Goal: Information Seeking & Learning: Find specific fact

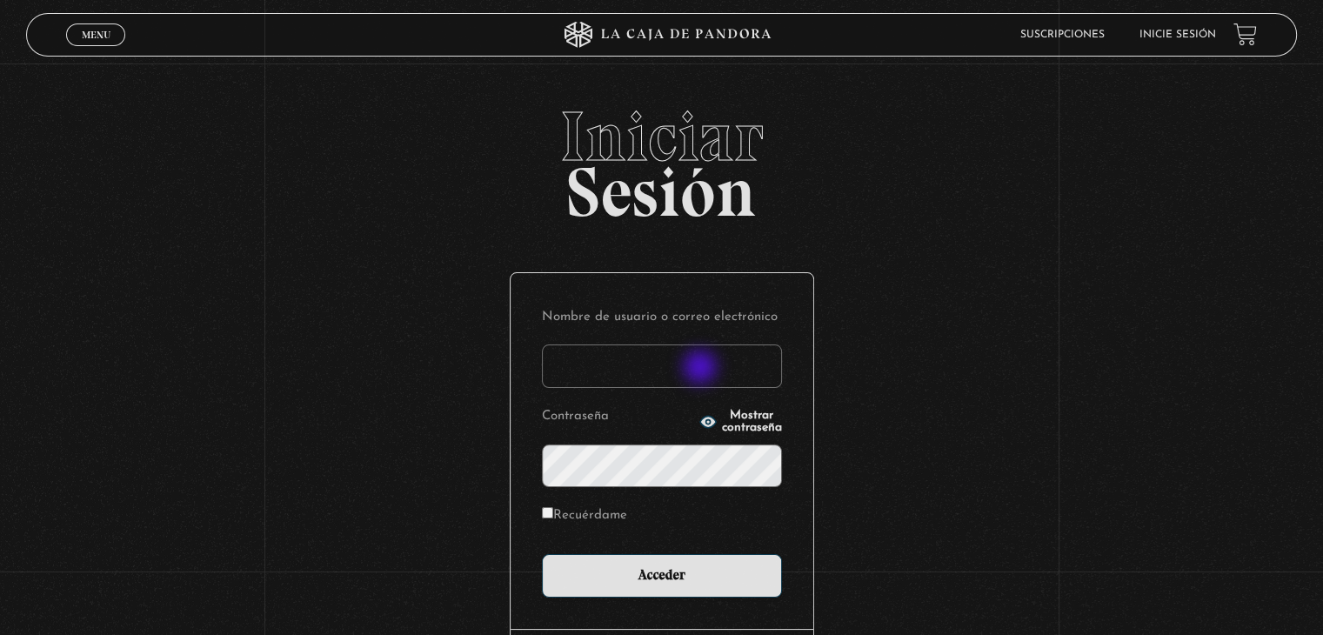
click at [702, 367] on input "Nombre de usuario o correo electrónico" at bounding box center [662, 365] width 240 height 43
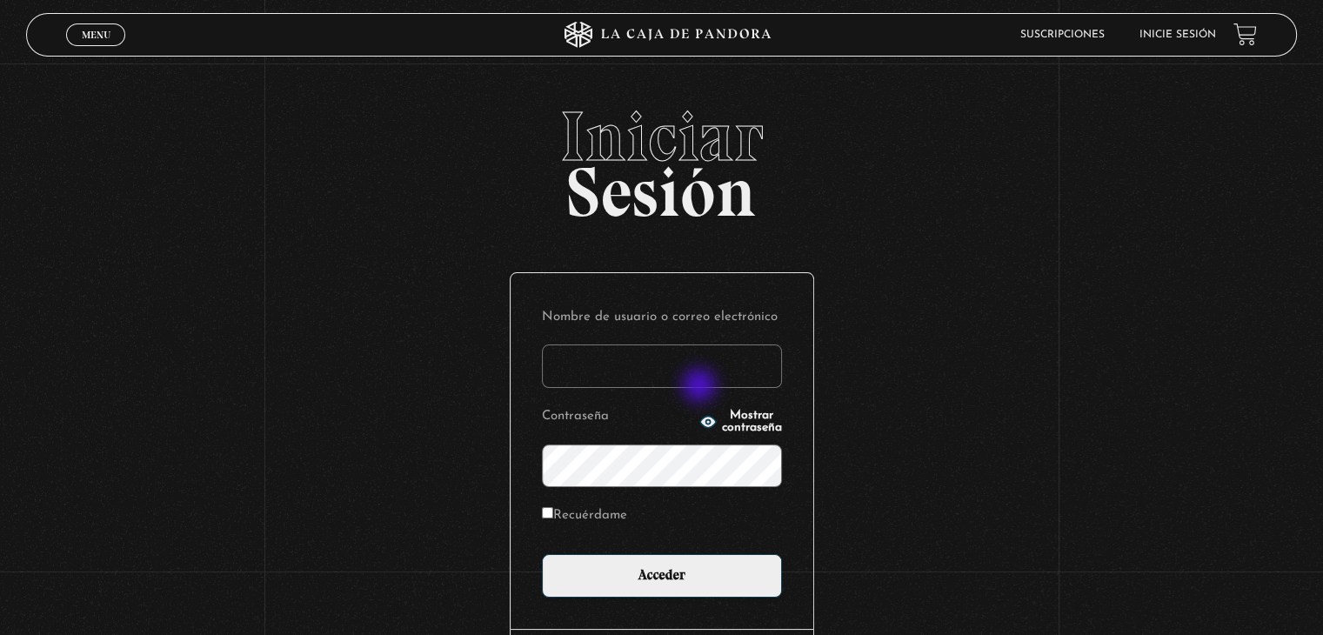
type input "barzyr22@gmail.com"
click at [699, 428] on icon "button" at bounding box center [707, 421] width 17 height 17
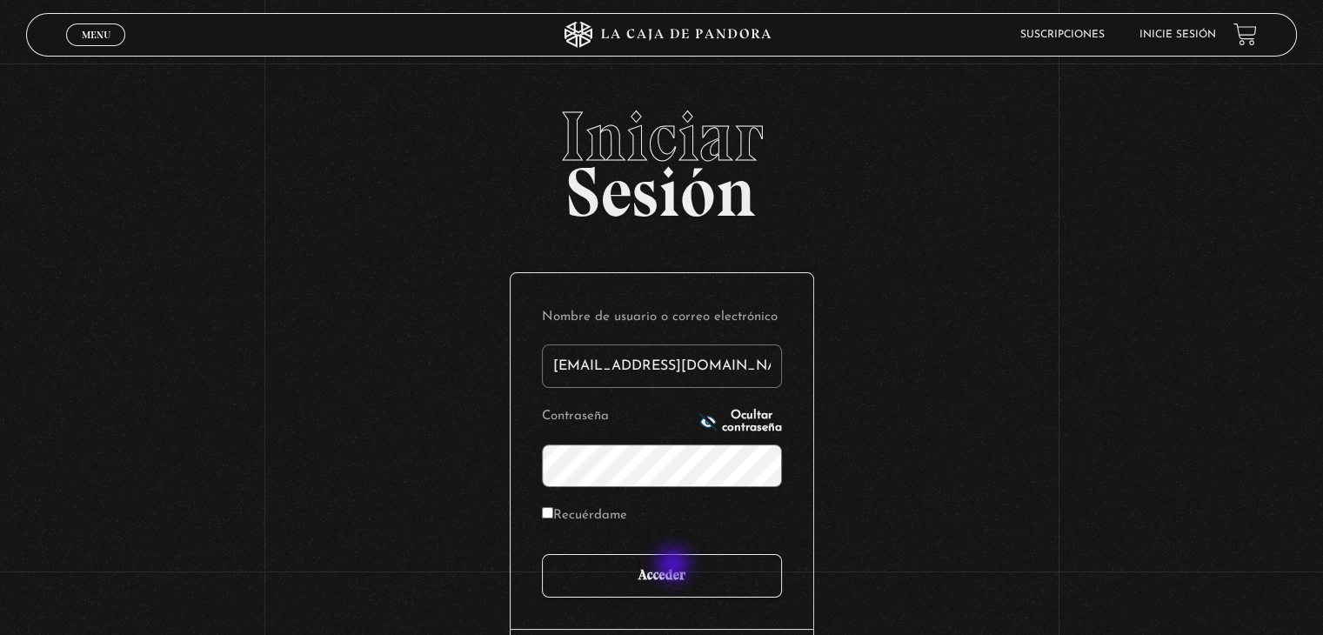
click at [675, 566] on input "Acceder" at bounding box center [662, 575] width 240 height 43
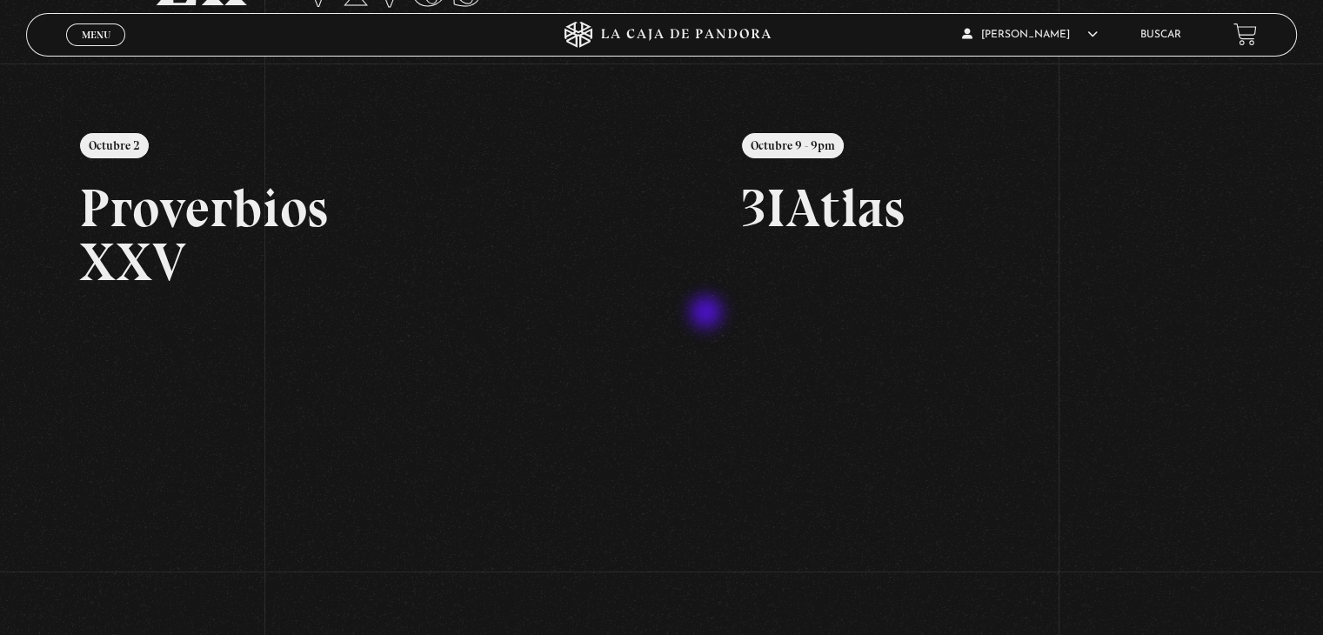
scroll to position [87, 0]
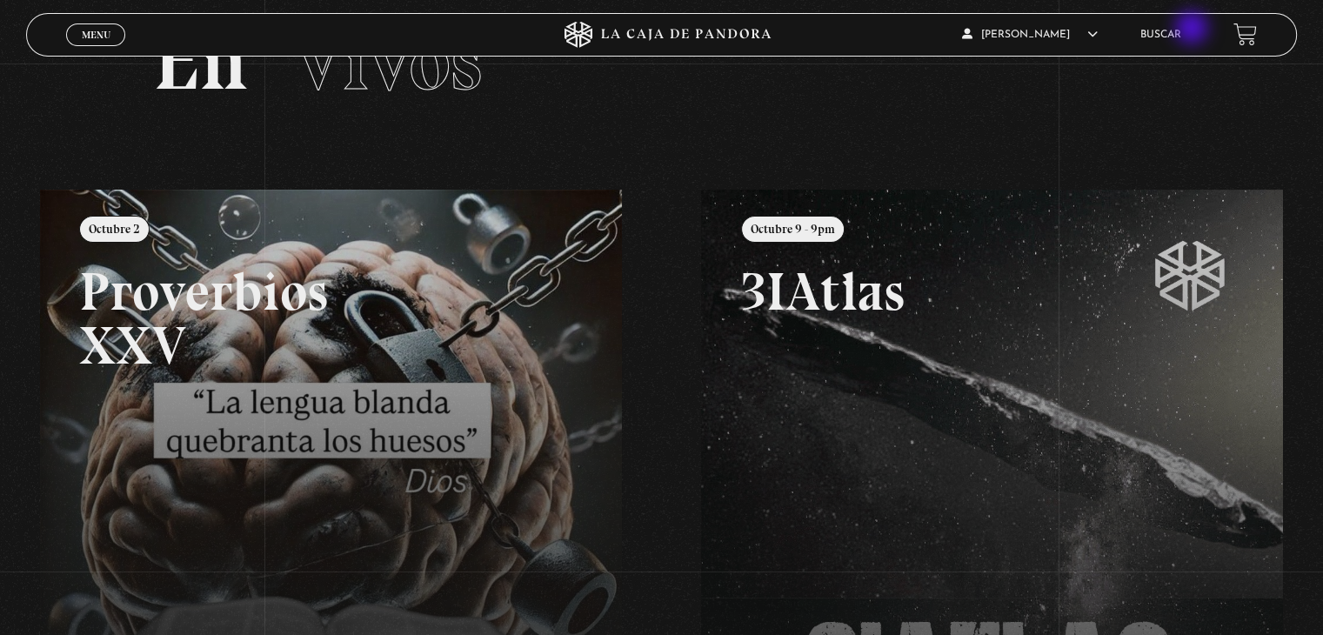
click at [1181, 30] on link "Buscar" at bounding box center [1160, 35] width 41 height 10
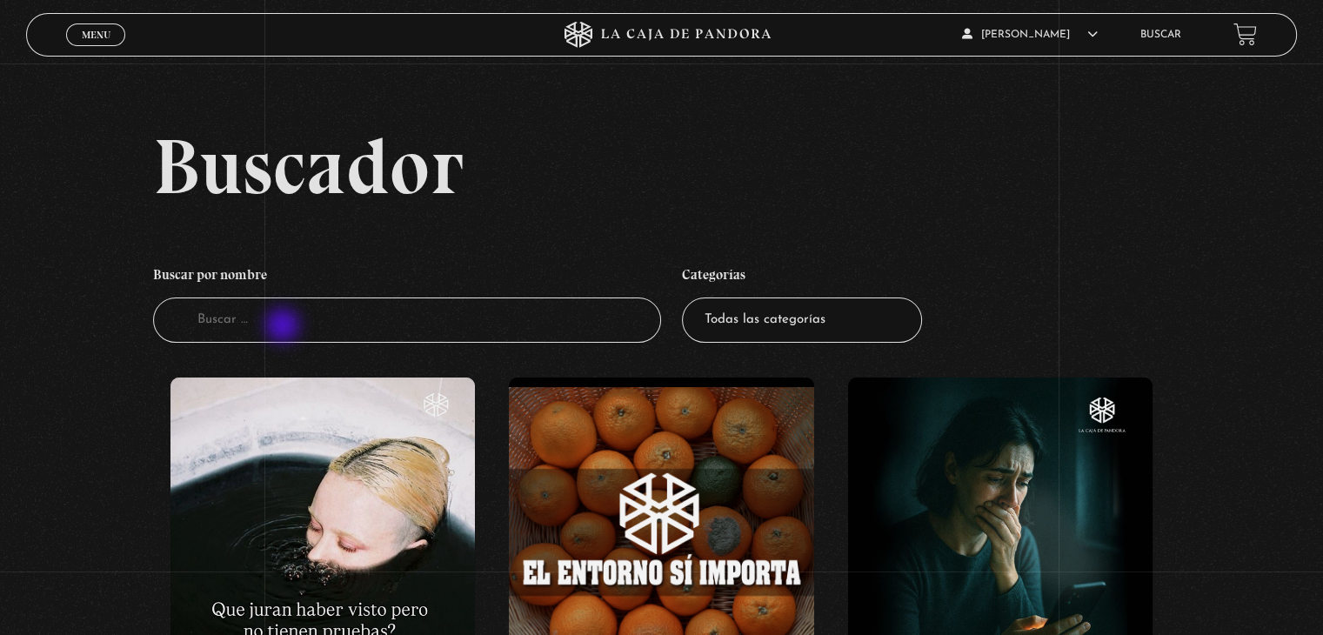
click at [283, 327] on input "Buscador" at bounding box center [407, 320] width 508 height 46
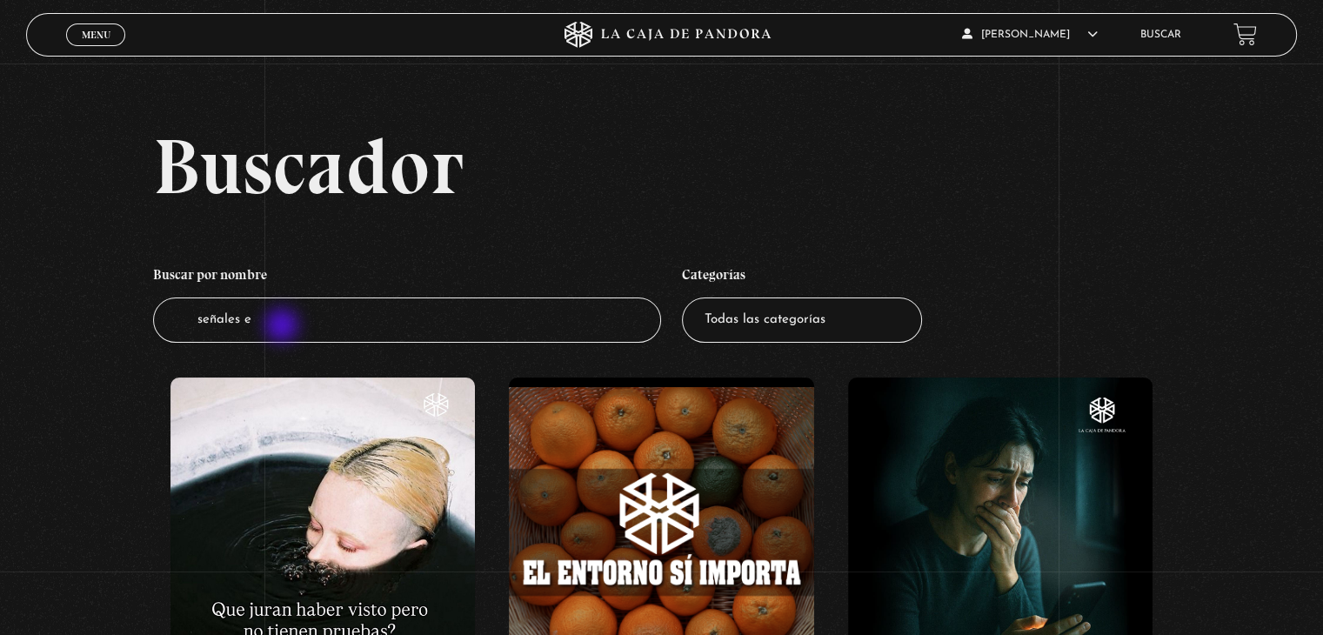
type input "señales e"
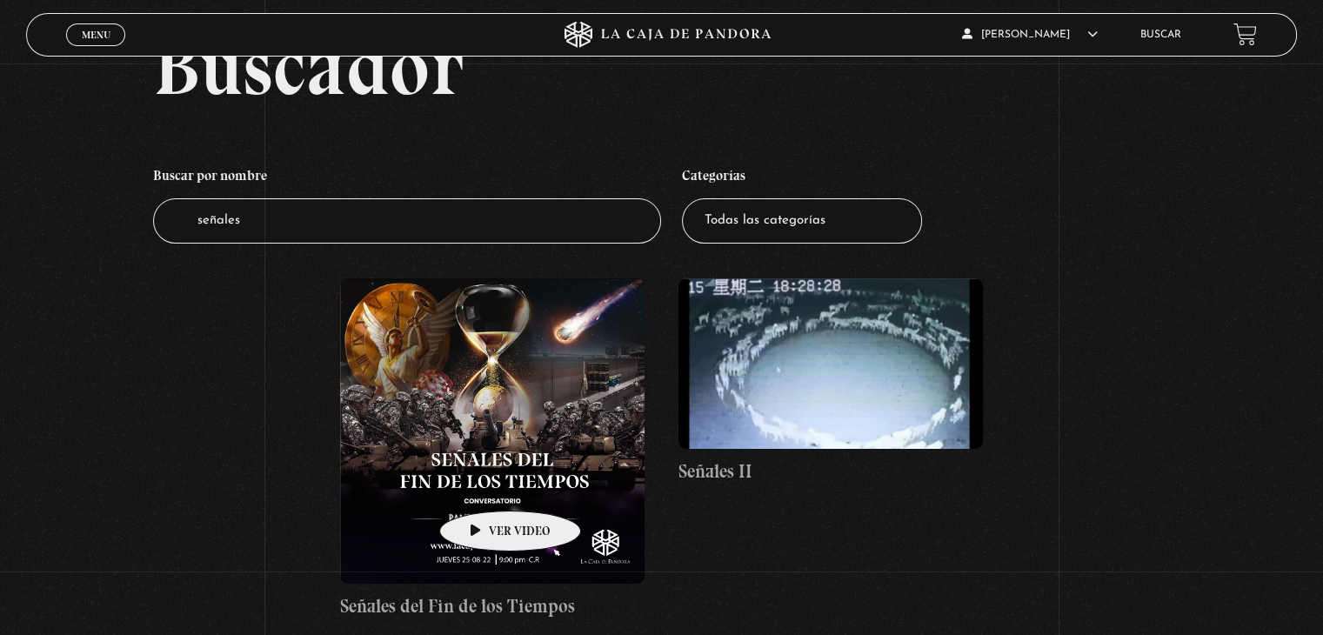
scroll to position [261, 0]
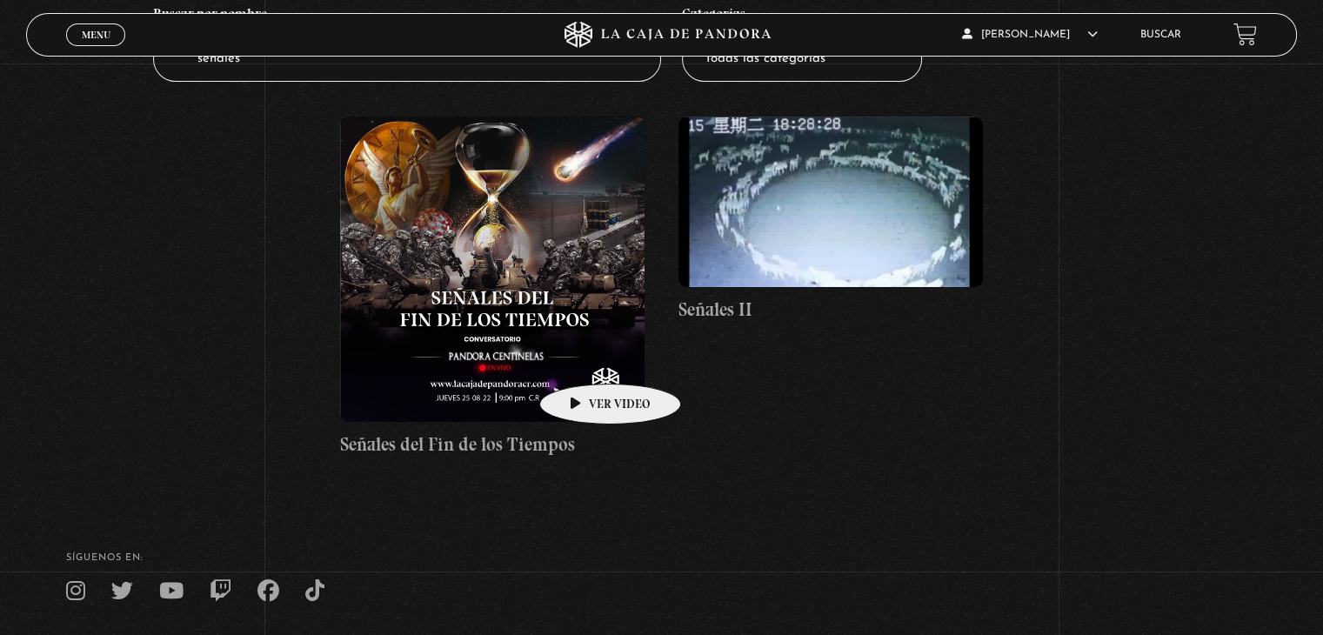
click at [583, 357] on figure at bounding box center [492, 269] width 304 height 304
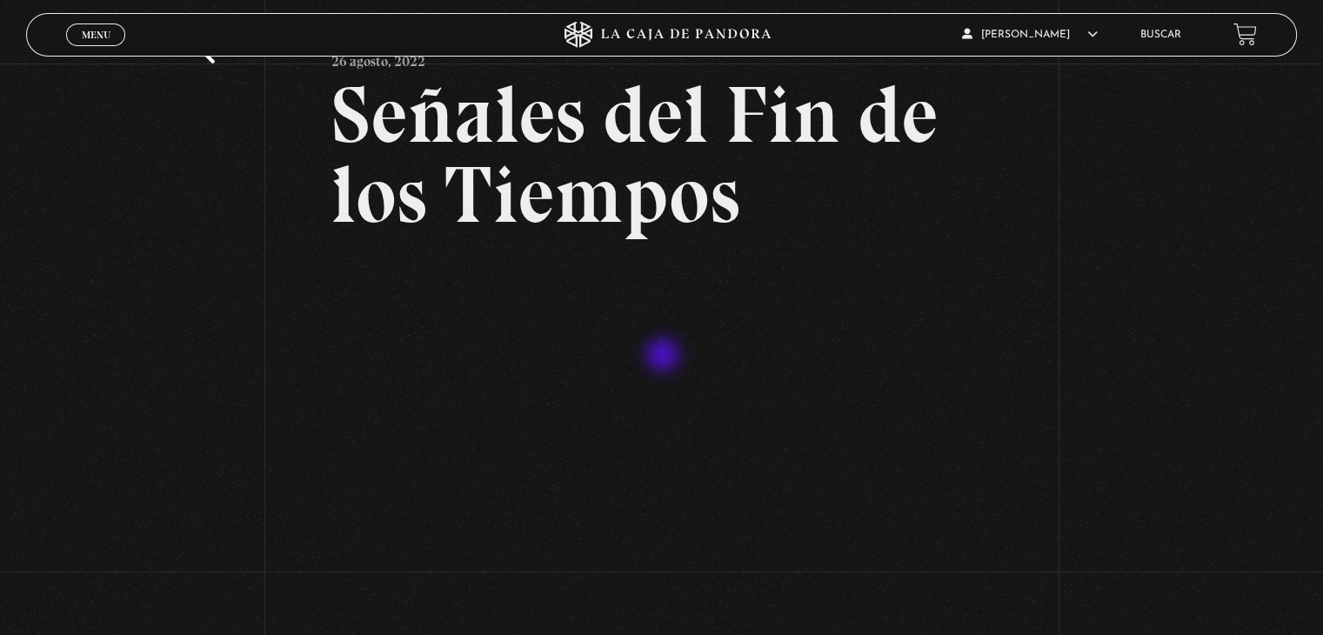
scroll to position [174, 0]
